Goal: Task Accomplishment & Management: Manage account settings

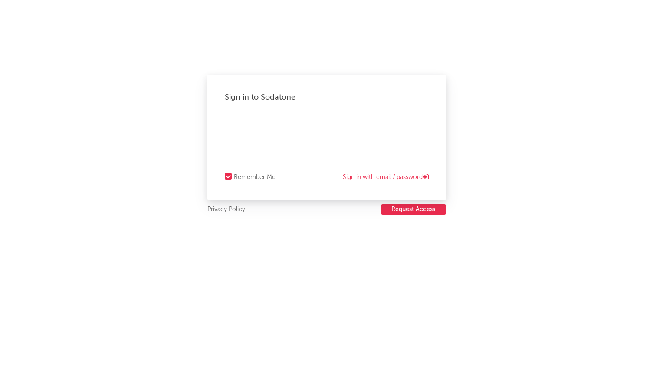
select select "recorded_music"
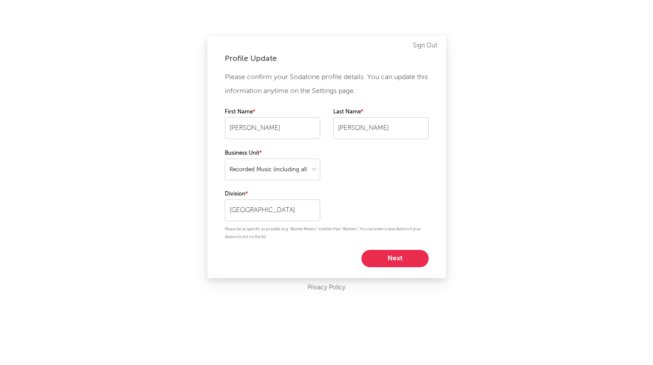
click at [400, 260] on button "Next" at bounding box center [395, 258] width 67 height 17
select select "marketing"
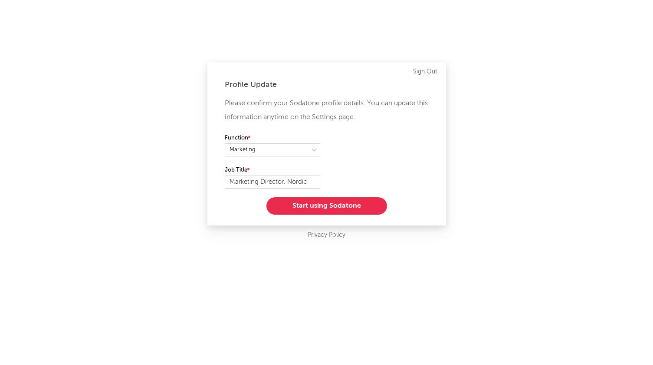
click at [354, 209] on button "Start using Sodatone" at bounding box center [327, 205] width 121 height 17
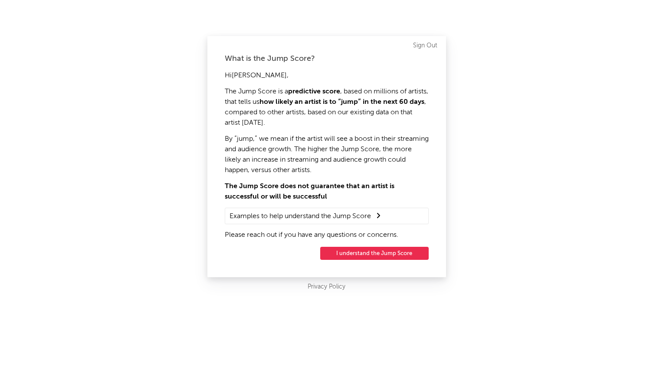
click at [368, 252] on button "I understand the Jump Score" at bounding box center [374, 253] width 109 height 13
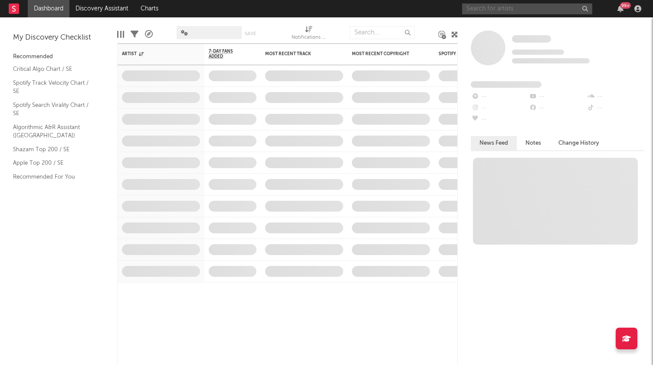
click at [488, 12] on input "text" at bounding box center [527, 8] width 130 height 11
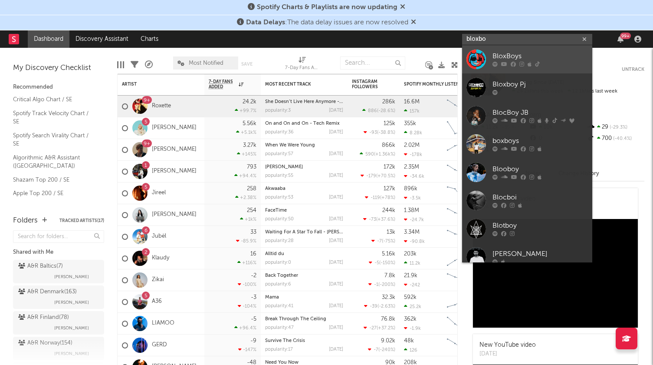
type input "bloxbo"
click at [504, 57] on div "BloxBoys" at bounding box center [541, 56] width 96 height 10
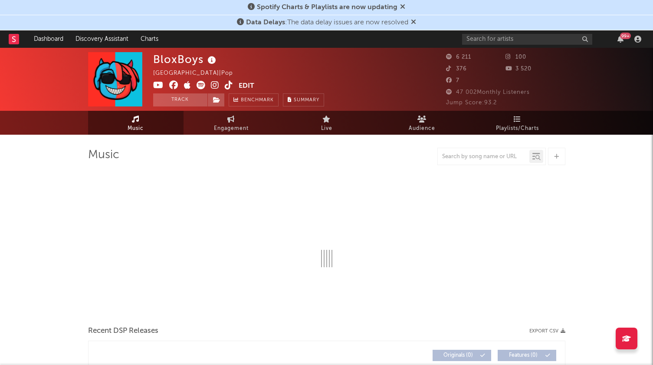
select select "1w"
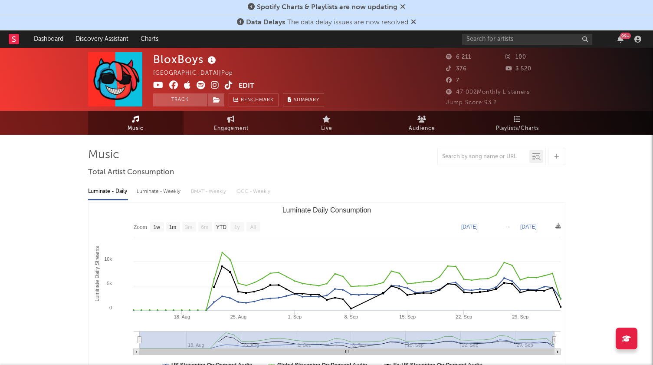
click at [244, 86] on button "Edit" at bounding box center [247, 86] width 16 height 11
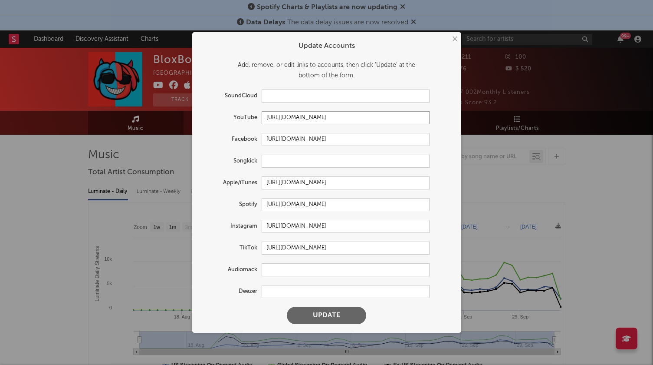
click at [339, 119] on input "[URL][DOMAIN_NAME]" at bounding box center [346, 117] width 168 height 13
paste input "[DOMAIN_NAME][URL]"
type input "[URL][DOMAIN_NAME]"
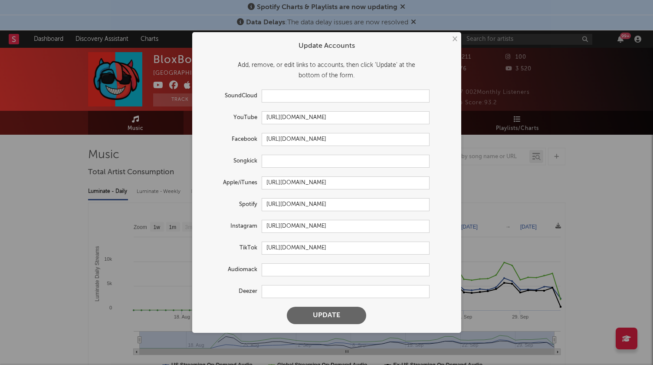
click at [452, 38] on button "×" at bounding box center [455, 39] width 10 height 10
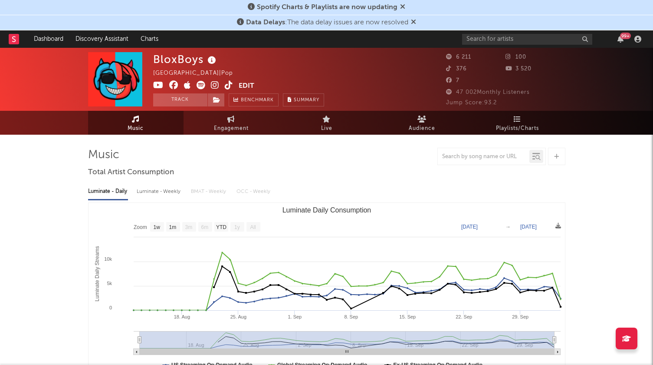
click at [416, 21] on icon at bounding box center [413, 21] width 5 height 7
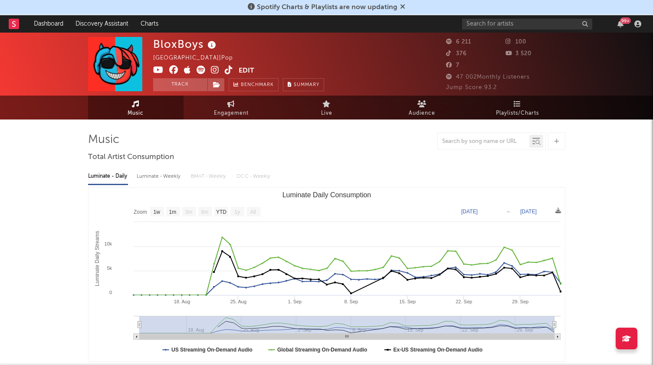
click at [402, 5] on icon at bounding box center [402, 6] width 5 height 7
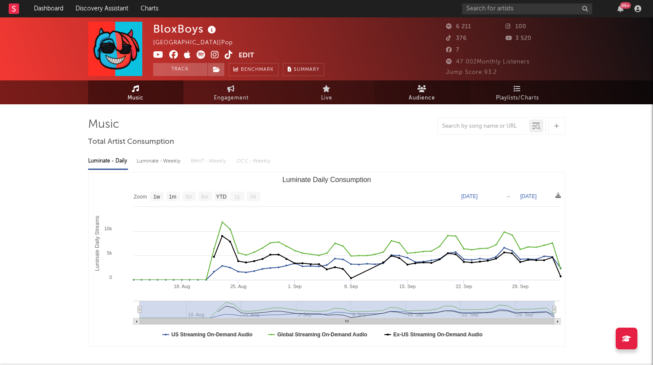
click at [419, 93] on span "Audience" at bounding box center [422, 98] width 26 height 10
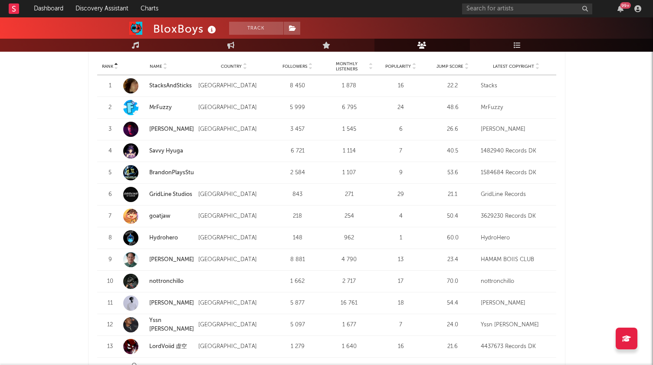
scroll to position [767, 0]
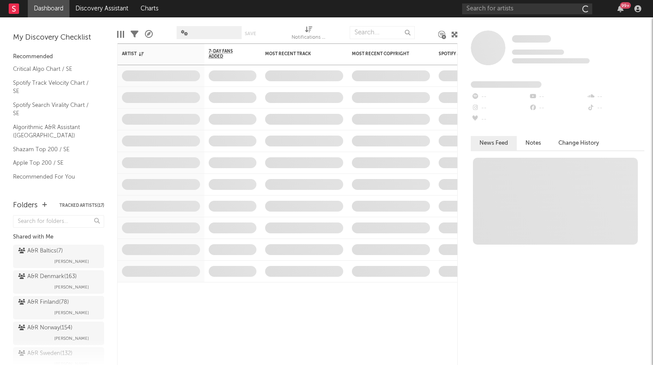
click at [284, 26] on div at bounding box center [279, 33] width 11 height 22
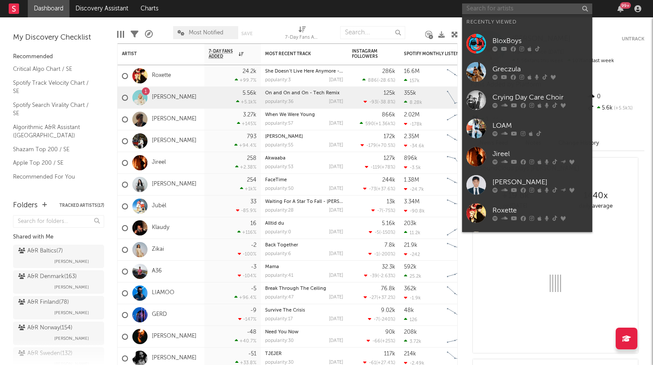
click at [492, 12] on input "text" at bounding box center [527, 8] width 130 height 11
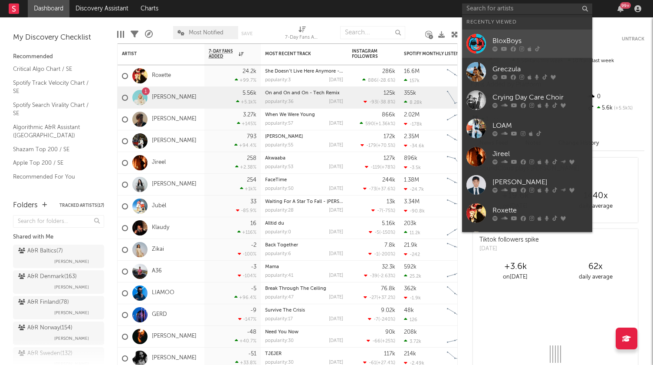
click at [490, 43] on link "BloxBoys" at bounding box center [527, 44] width 130 height 28
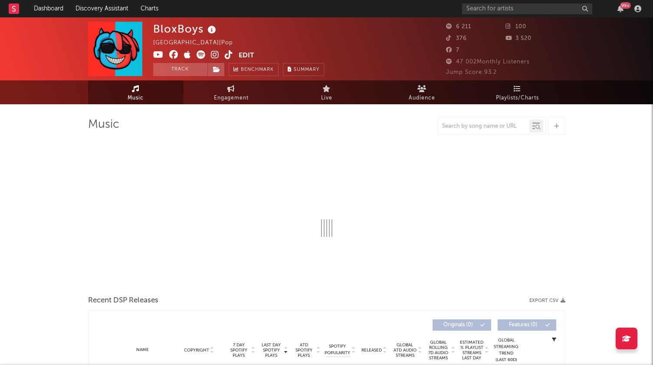
select select "1w"
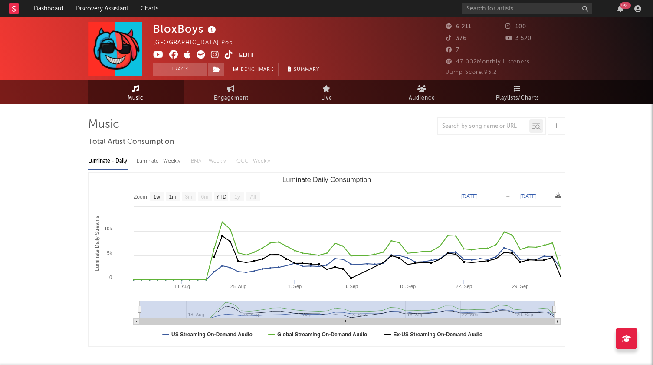
click at [158, 53] on icon at bounding box center [158, 54] width 10 height 9
click at [242, 55] on button "Edit" at bounding box center [247, 55] width 16 height 11
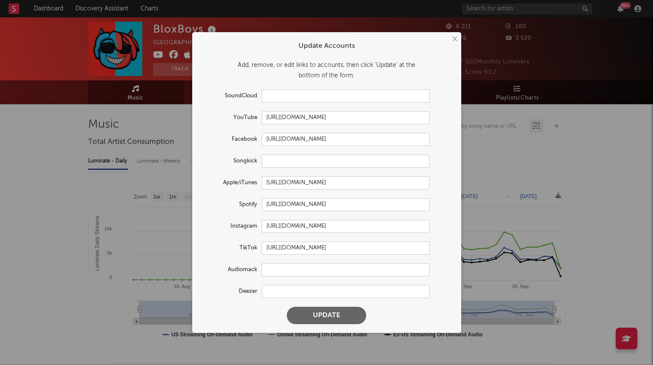
click at [303, 132] on form "Update Accounts Add, remove, or edit links to accounts, then click 'Update' at …" at bounding box center [327, 182] width 261 height 292
click at [301, 115] on input "[URL][DOMAIN_NAME]" at bounding box center [346, 117] width 168 height 13
paste input "[DOMAIN_NAME][URL]"
type input "[URL][DOMAIN_NAME]"
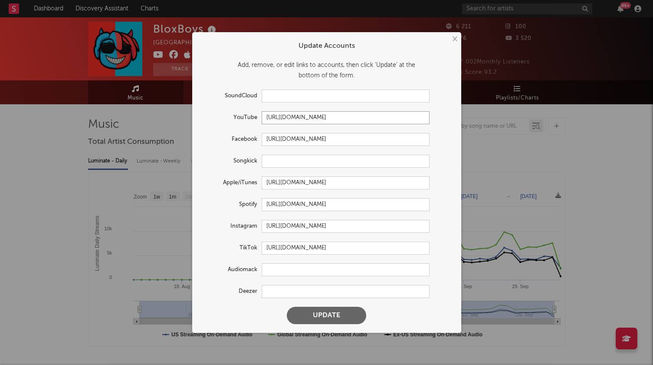
scroll to position [0, 0]
click at [336, 317] on button "Update" at bounding box center [326, 315] width 79 height 17
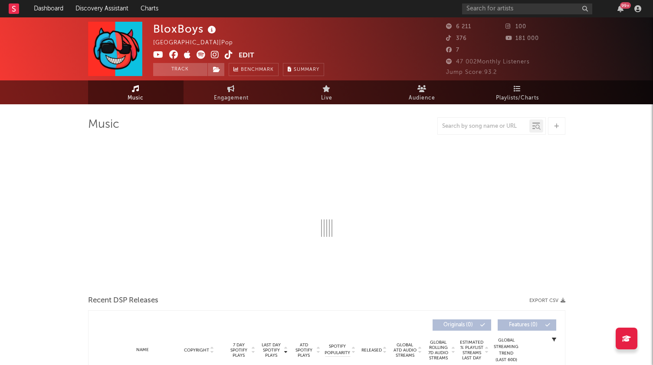
select select "1w"
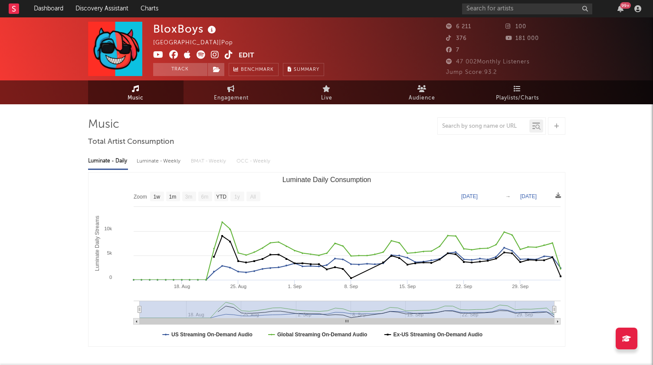
click at [243, 55] on button "Edit" at bounding box center [247, 55] width 16 height 11
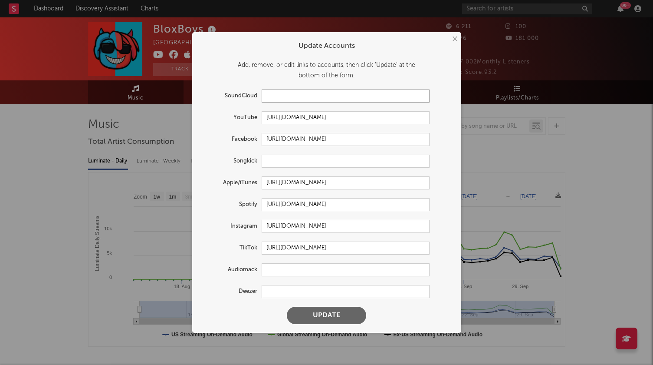
click at [284, 99] on input "text" at bounding box center [346, 95] width 168 height 13
paste input "[URL][DOMAIN_NAME]"
type input "[URL][DOMAIN_NAME]"
click at [337, 319] on button "Update" at bounding box center [326, 315] width 79 height 17
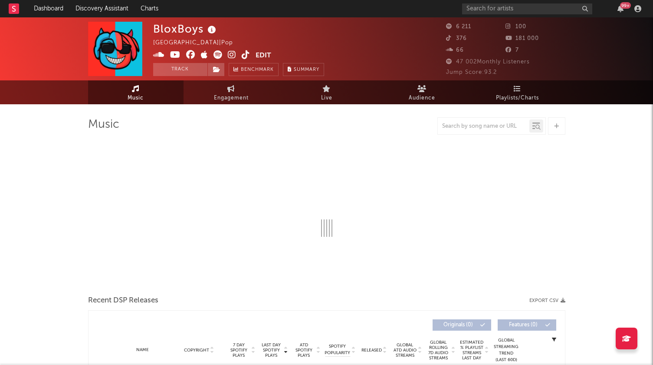
select select "1w"
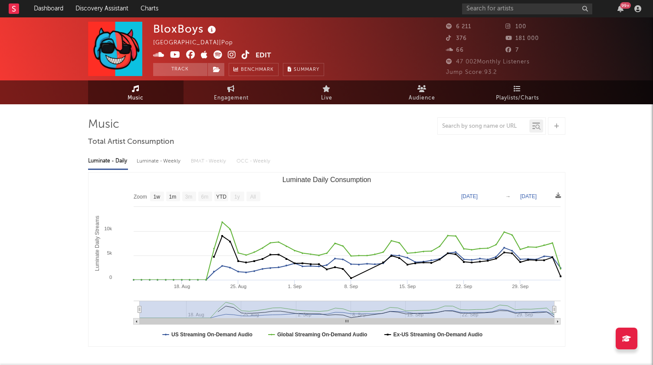
click at [267, 56] on button "Edit" at bounding box center [264, 55] width 16 height 11
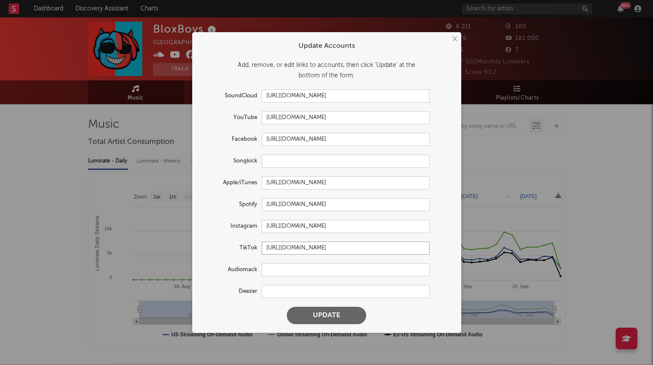
click at [284, 254] on input "[URL][DOMAIN_NAME]" at bounding box center [346, 247] width 168 height 13
paste input "@bloxboysofficial"
type input "[URL][DOMAIN_NAME]"
click at [330, 313] on button "Update" at bounding box center [326, 315] width 79 height 17
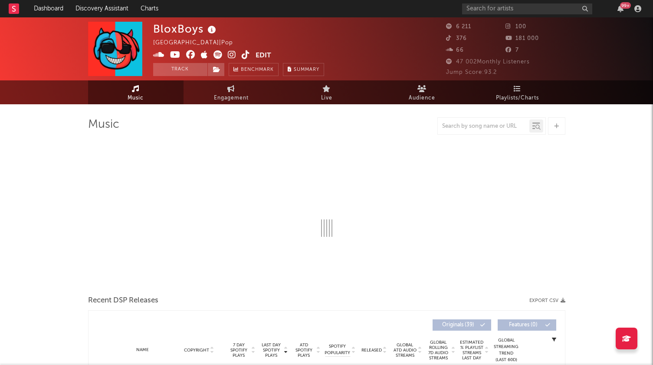
select select "1w"
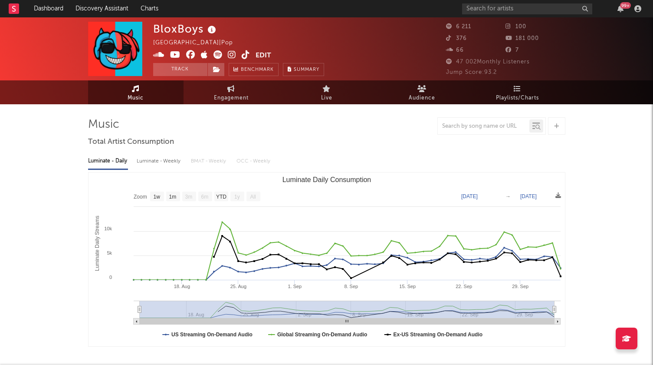
click at [267, 55] on button "Edit" at bounding box center [264, 55] width 16 height 11
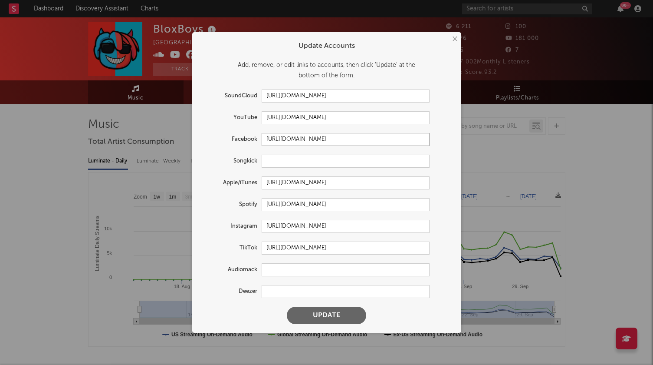
click at [296, 136] on input "[URL][DOMAIN_NAME]" at bounding box center [346, 139] width 168 height 13
paste input "[DOMAIN_NAME][URL]"
type input "[URL][DOMAIN_NAME]"
click at [336, 314] on button "Update" at bounding box center [326, 315] width 79 height 17
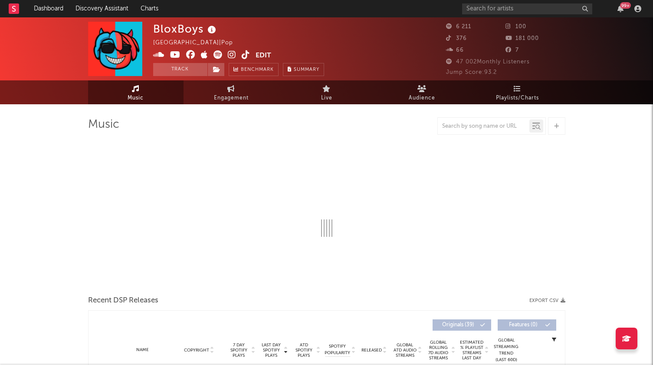
select select "1w"
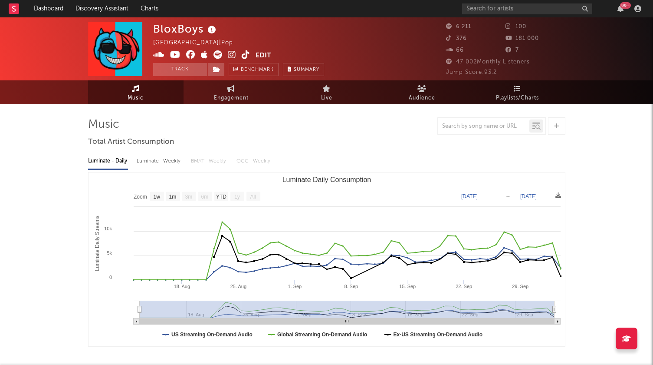
click at [262, 57] on button "Edit" at bounding box center [264, 55] width 16 height 11
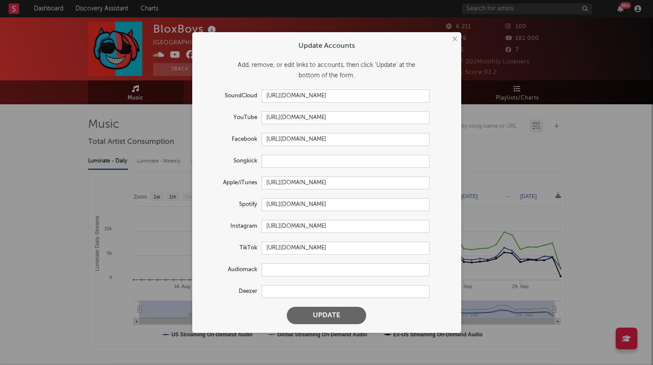
click at [452, 41] on button "×" at bounding box center [455, 39] width 10 height 10
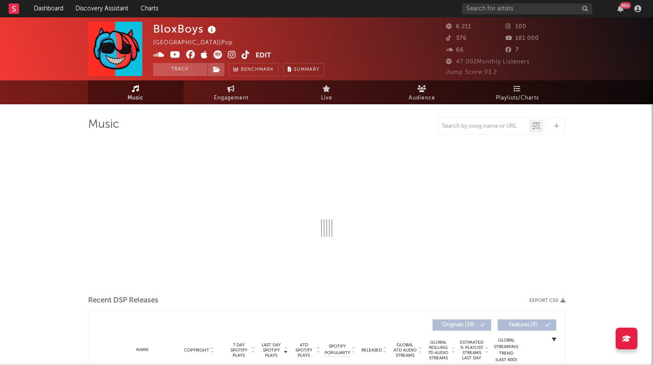
select select "1w"
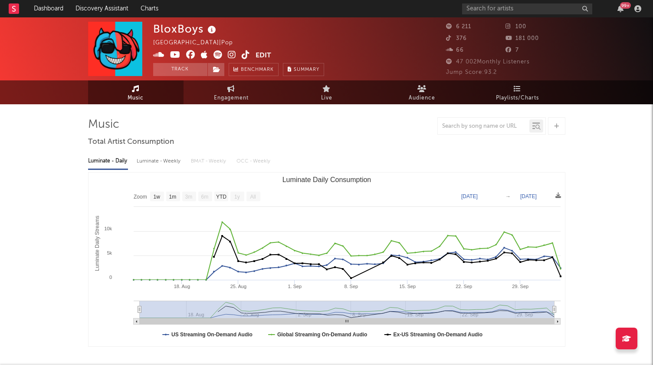
click at [263, 56] on button "Edit" at bounding box center [264, 55] width 16 height 11
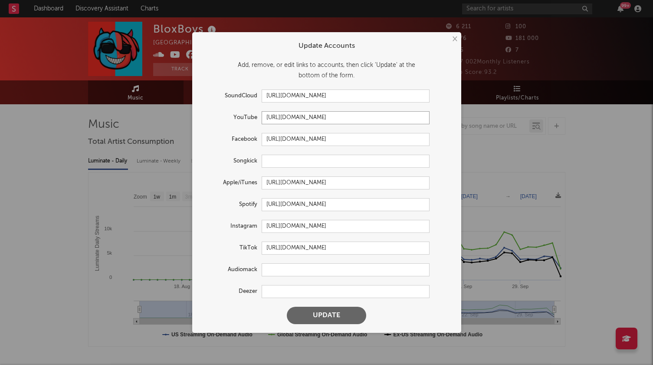
click at [348, 117] on input "[URL][DOMAIN_NAME]" at bounding box center [346, 117] width 168 height 13
click at [332, 99] on input "[URL][DOMAIN_NAME]" at bounding box center [346, 95] width 168 height 13
click at [374, 97] on input "[URL][DOMAIN_NAME]" at bounding box center [346, 95] width 168 height 13
click at [346, 120] on input "text" at bounding box center [346, 117] width 168 height 13
click at [332, 221] on input "[URL][DOMAIN_NAME]" at bounding box center [346, 226] width 168 height 13
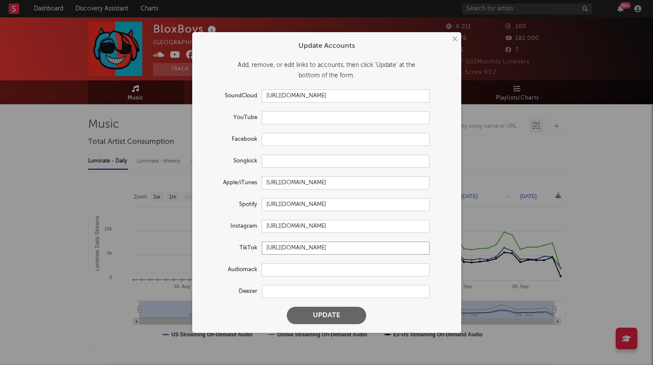
click at [313, 243] on input "[URL][DOMAIN_NAME]" at bounding box center [346, 247] width 168 height 13
click at [452, 39] on button "×" at bounding box center [455, 39] width 10 height 10
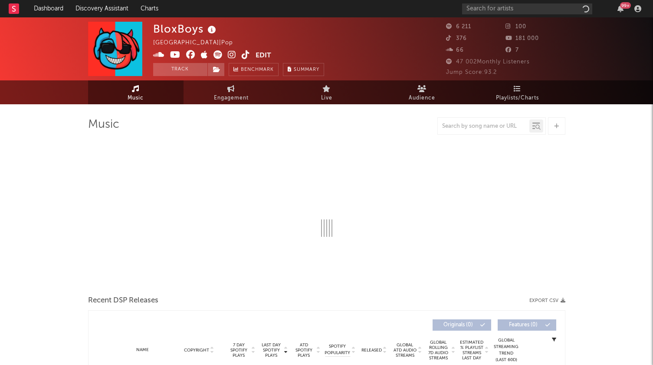
click at [262, 56] on button "Edit" at bounding box center [264, 55] width 16 height 11
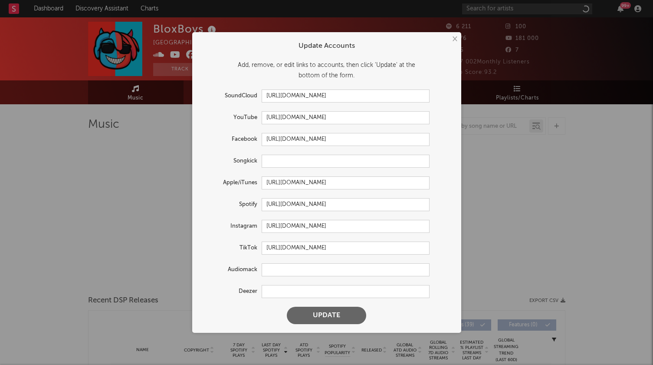
select select "1w"
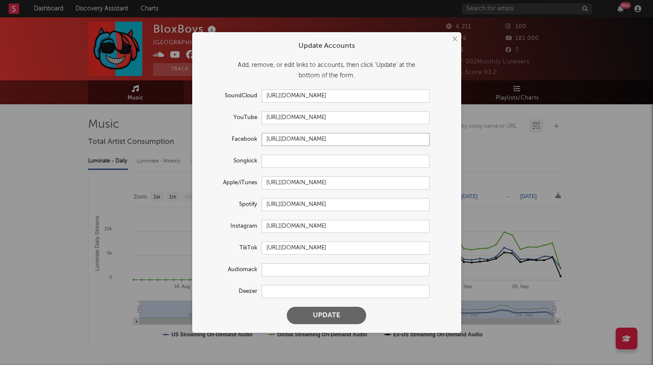
click at [323, 139] on input "[URL][DOMAIN_NAME]" at bounding box center [346, 139] width 168 height 13
click at [332, 115] on input "[URL][DOMAIN_NAME]" at bounding box center [346, 117] width 168 height 13
click at [455, 37] on button "×" at bounding box center [455, 39] width 10 height 10
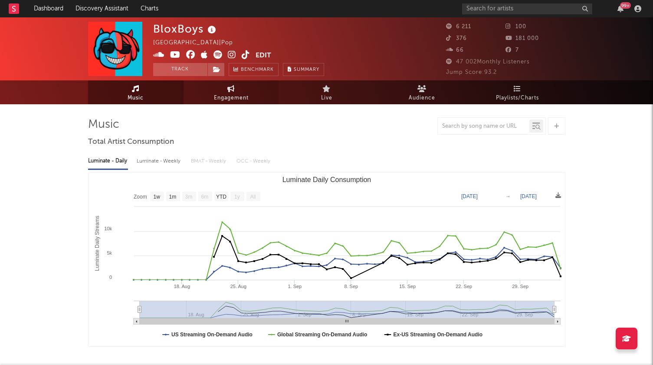
click at [241, 102] on span "Engagement" at bounding box center [231, 98] width 35 height 10
select select "1w"
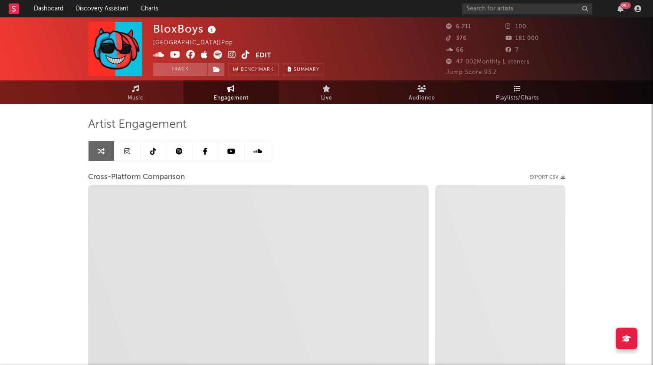
select select "1m"
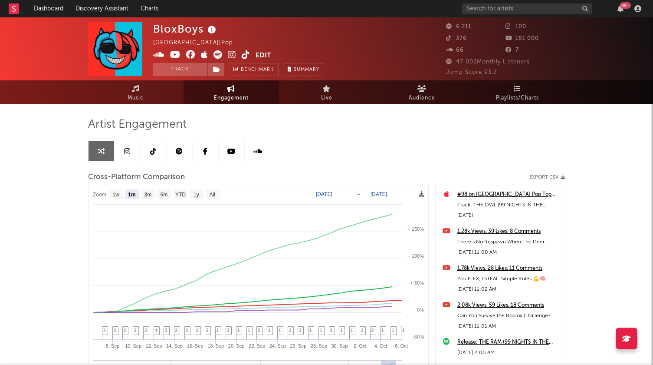
click at [46, 294] on div "BloxBoys Sweden | Pop Edit Track Benchmark Summary 6 211 100 376 181 000 66 7 4…" at bounding box center [326, 245] width 653 height 456
click at [439, 95] on link "Audience" at bounding box center [423, 92] width 96 height 24
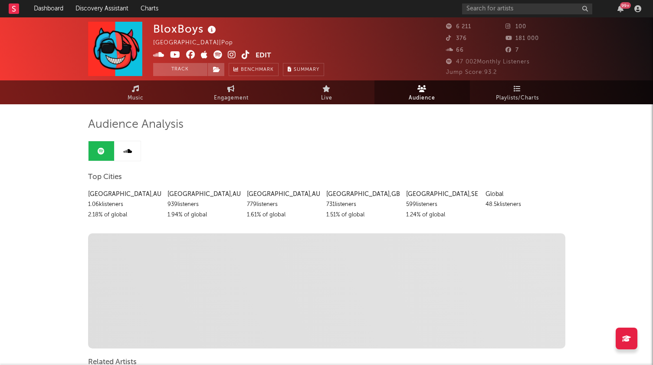
click at [119, 152] on link at bounding box center [128, 151] width 26 height 20
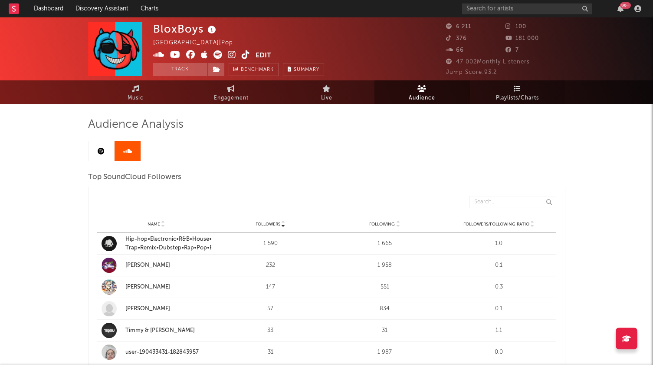
click at [521, 95] on span "Playlists/Charts" at bounding box center [517, 98] width 43 height 10
